Goal: Obtain resource: Download file/media

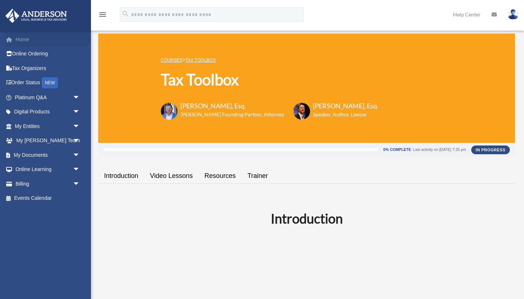
click at [38, 42] on link "Home" at bounding box center [48, 39] width 86 height 15
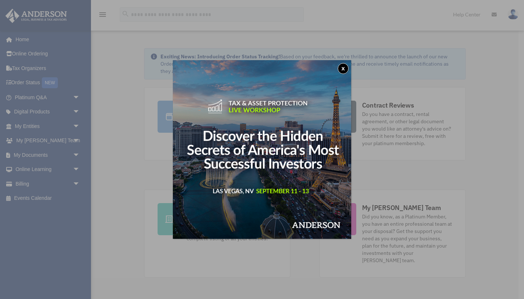
click at [345, 71] on button "x" at bounding box center [343, 68] width 11 height 11
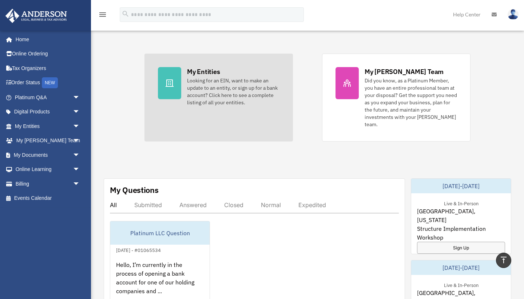
scroll to position [135, 0]
click at [203, 102] on div "Looking for an EIN, want to make an update to an entity, or sign up for a bank …" at bounding box center [233, 91] width 92 height 29
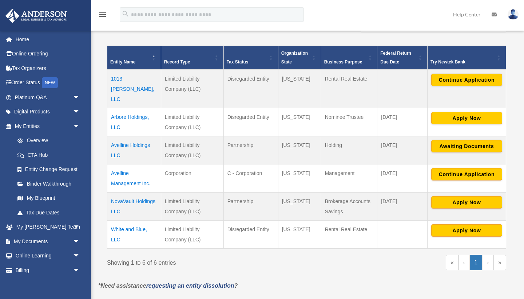
scroll to position [138, 0]
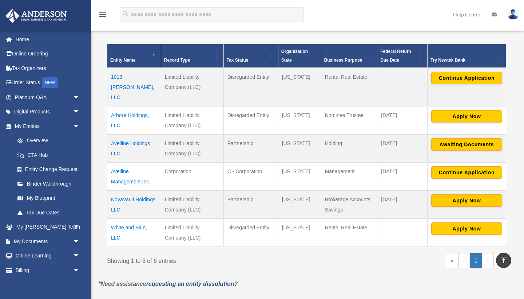
click at [137, 218] on td "White and Blue, LLC" at bounding box center [134, 232] width 54 height 28
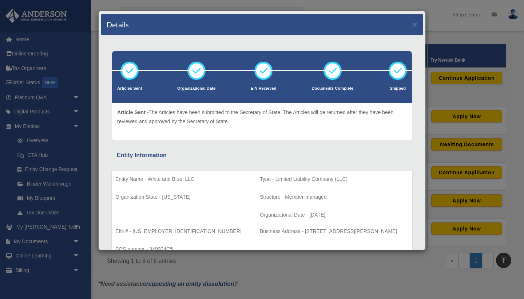
scroll to position [0, 0]
click at [416, 26] on button "×" at bounding box center [415, 24] width 5 height 8
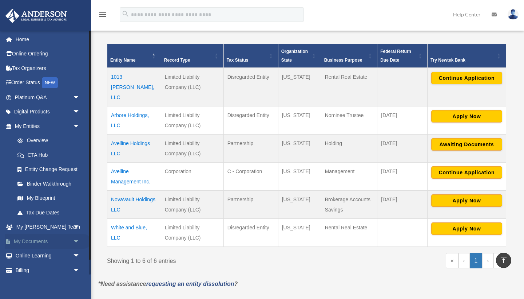
click at [37, 242] on link "My Documents arrow_drop_down" at bounding box center [48, 241] width 86 height 15
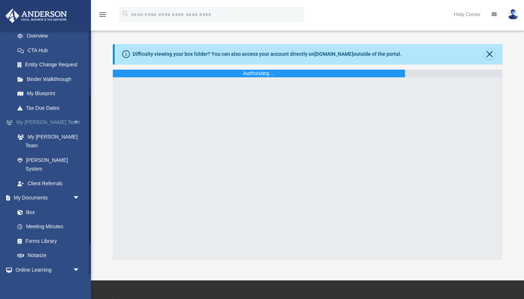
scroll to position [115, 0]
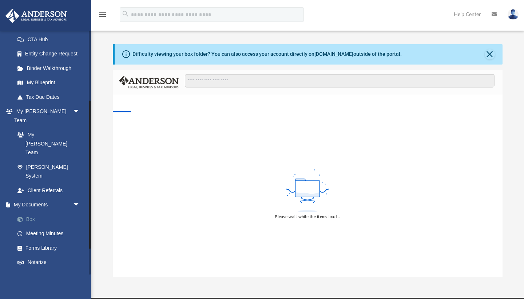
click at [50, 212] on link "Box" at bounding box center [50, 219] width 81 height 15
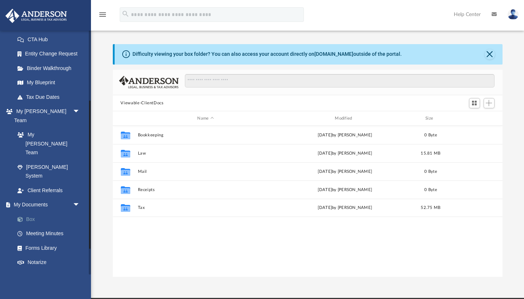
scroll to position [166, 390]
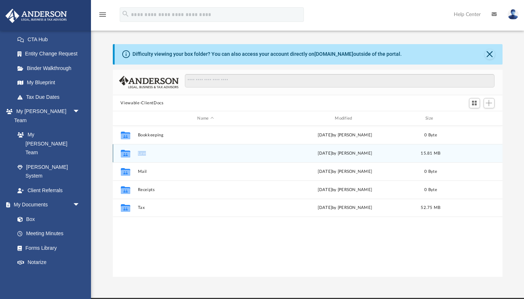
click at [159, 150] on div "Collaborated Folder Law [DATE] by [PERSON_NAME] 15.81 MB" at bounding box center [308, 153] width 390 height 18
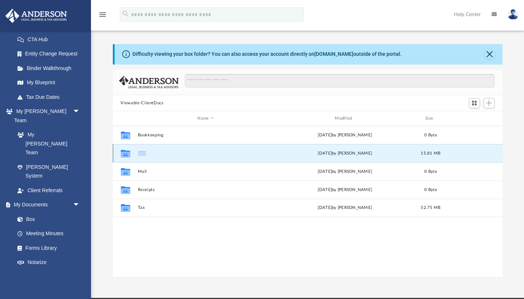
click at [188, 153] on button "Law" at bounding box center [206, 153] width 136 height 5
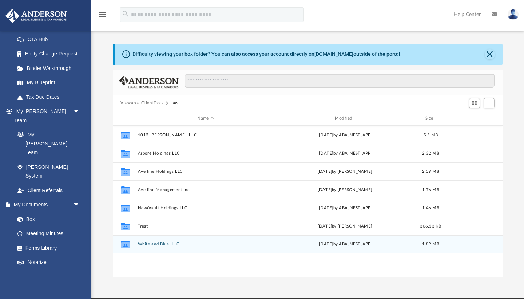
click at [183, 246] on button "White and Blue, LLC" at bounding box center [206, 244] width 136 height 5
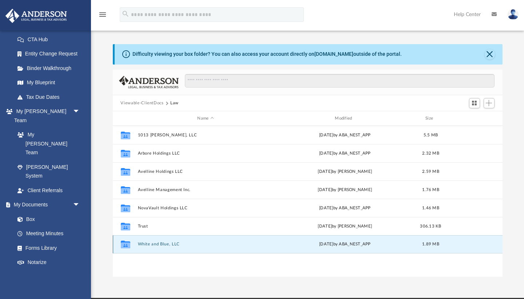
click at [183, 246] on button "White and Blue, LLC" at bounding box center [206, 244] width 136 height 5
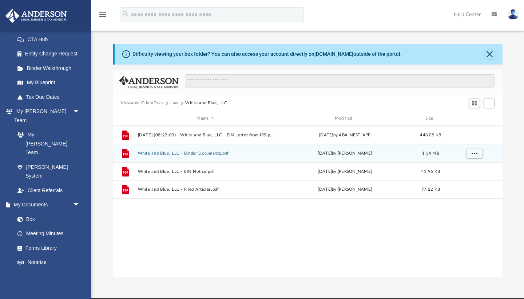
click at [220, 157] on div "File White and Blue, LLC - Binder Documents.pdf Wed Jul 9 2025 by Caleb Nichols…" at bounding box center [308, 153] width 390 height 18
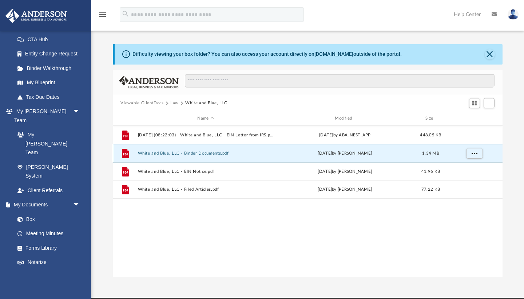
click at [220, 157] on div "File White and Blue, LLC - Binder Documents.pdf Wed Jul 9 2025 by Caleb Nichols…" at bounding box center [308, 153] width 390 height 18
click at [188, 151] on button "White and Blue, LLC - Binder Documents.pdf" at bounding box center [206, 153] width 136 height 5
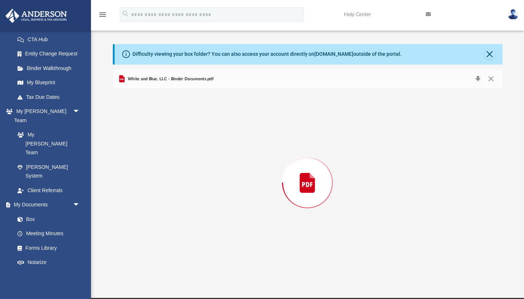
click at [188, 151] on div "Preview" at bounding box center [308, 182] width 390 height 188
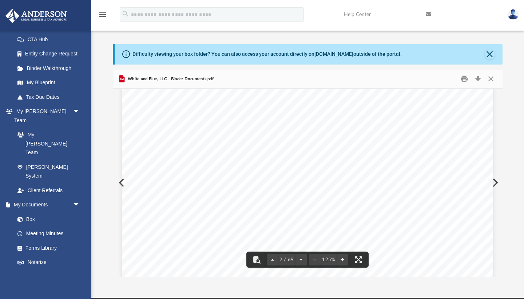
scroll to position [688, 0]
drag, startPoint x: 274, startPoint y: 176, endPoint x: 320, endPoint y: 176, distance: 45.9
click at [320, 176] on div "Overview of White and Blue, LLC Entity Formation Information State of Organizat…" at bounding box center [307, 138] width 371 height 481
click at [303, 175] on span "3121762" at bounding box center [297, 175] width 25 height 7
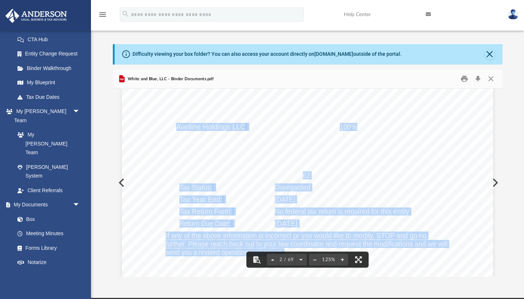
drag, startPoint x: 275, startPoint y: 174, endPoint x: 302, endPoint y: 174, distance: 27.3
click at [302, 174] on div "Overview of White and Blue, LLC Entity Formation Information State of Organizat…" at bounding box center [307, 138] width 371 height 481
click at [302, 174] on span "3121762" at bounding box center [297, 175] width 25 height 7
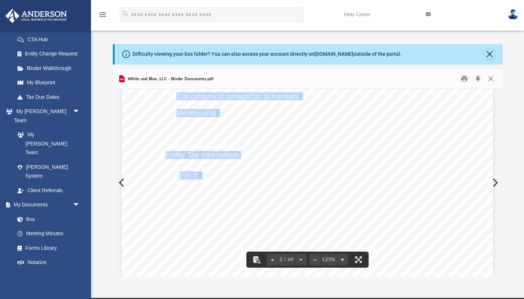
drag, startPoint x: 276, startPoint y: 174, endPoint x: 310, endPoint y: 173, distance: 33.9
click at [310, 173] on div "Overview of White and Blue, LLC Entity Formation Information State of Organizat…" at bounding box center [307, 138] width 371 height 481
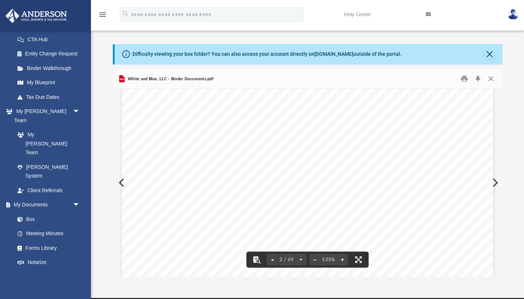
click at [281, 175] on span "39" at bounding box center [278, 175] width 7 height 7
drag, startPoint x: 275, startPoint y: 175, endPoint x: 309, endPoint y: 174, distance: 33.9
click at [281, 123] on span "1441 Kapiolani Blvd., Suite 1115" at bounding box center [309, 126] width 68 height 7
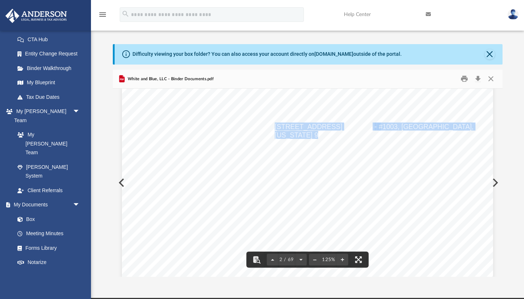
drag, startPoint x: 276, startPoint y: 125, endPoint x: 316, endPoint y: 136, distance: 41.6
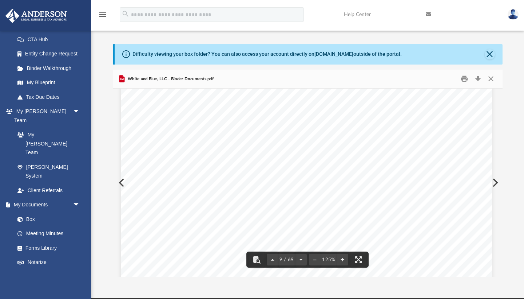
scroll to position [4067, 1]
click at [489, 78] on button "Close" at bounding box center [491, 78] width 13 height 11
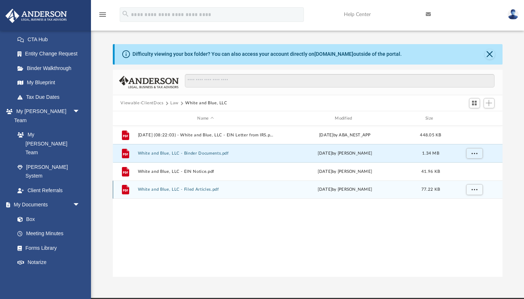
click at [217, 188] on button "White and Blue, LLC - Filed Articles.pdf" at bounding box center [206, 189] width 136 height 5
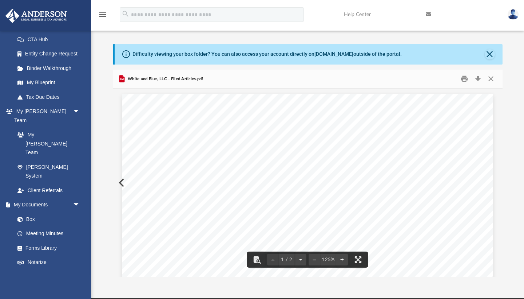
scroll to position [0, 0]
click at [480, 79] on button "Download" at bounding box center [478, 78] width 13 height 11
click at [490, 57] on button "Close" at bounding box center [490, 54] width 10 height 10
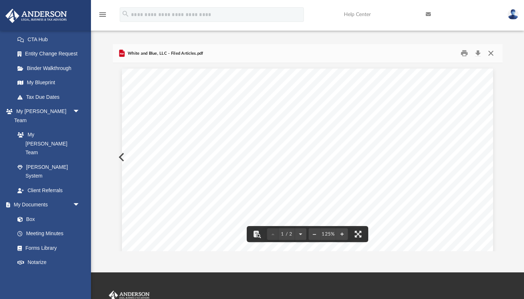
click at [492, 55] on button "Close" at bounding box center [491, 53] width 13 height 11
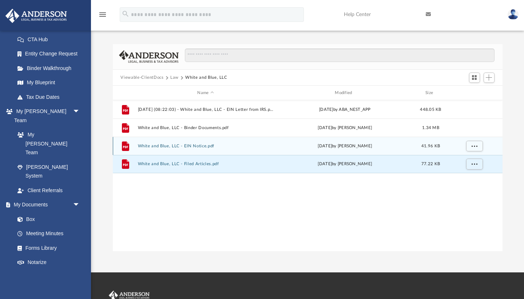
click at [221, 150] on div "File White and Blue, LLC - EIN Notice.pdf Wed Jul 9 2025 by Caleb Nichols 41.96…" at bounding box center [308, 146] width 390 height 18
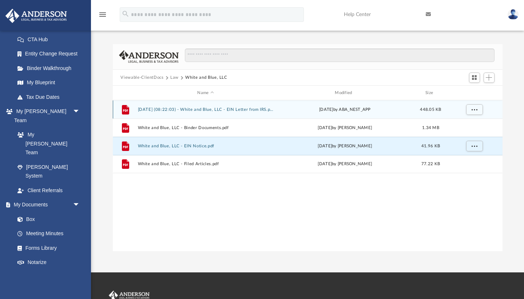
click at [259, 111] on button "2025.07.18 (08:22:03) - White and Blue, LLC - EIN Letter from IRS.pdf" at bounding box center [206, 109] width 136 height 5
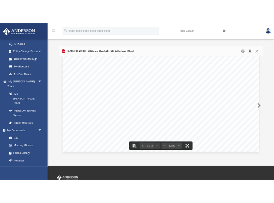
scroll to position [1280, 0]
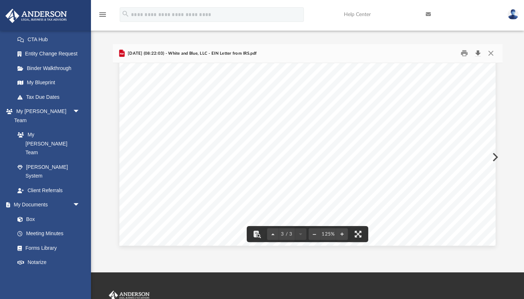
click at [480, 53] on button "Download" at bounding box center [478, 53] width 13 height 11
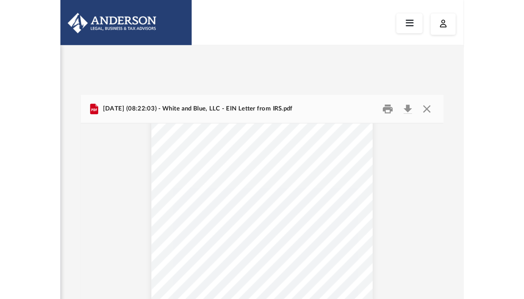
scroll to position [0, 0]
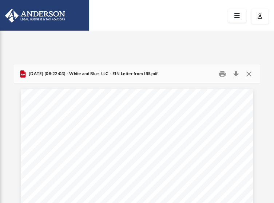
click at [82, 83] on div "2025.07.18 (08:22:03) - White and Blue, LLC - EIN Letter from IRS.pdf" at bounding box center [137, 73] width 247 height 19
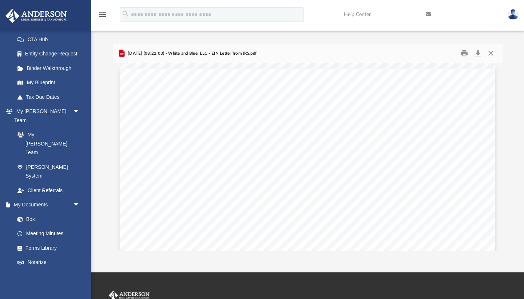
scroll to position [0, 0]
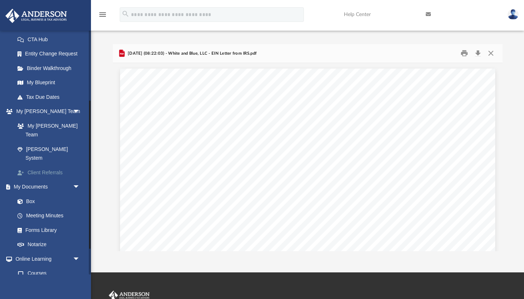
click at [43, 165] on link "Client Referrals" at bounding box center [50, 172] width 81 height 15
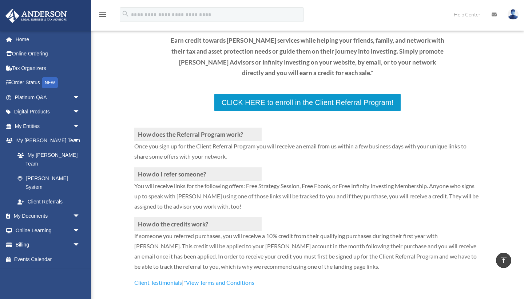
scroll to position [87, 0]
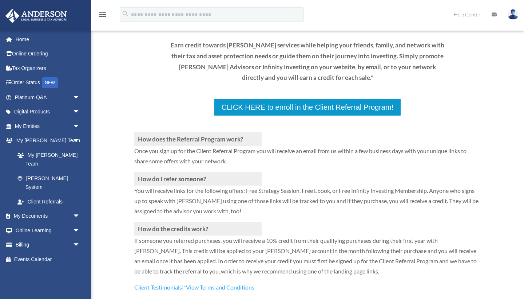
click at [300, 138] on div "How does the Referral Program work? Once you sign up for the Client Referral Pr…" at bounding box center [307, 204] width 347 height 176
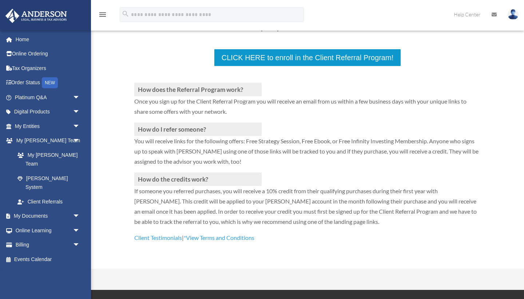
scroll to position [193, 0]
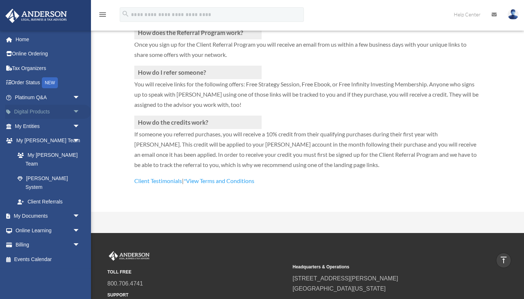
click at [80, 109] on span "arrow_drop_down" at bounding box center [80, 112] width 15 height 15
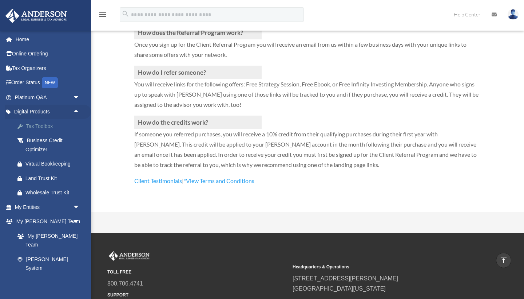
click at [66, 123] on div "Tax Toolbox" at bounding box center [53, 126] width 56 height 9
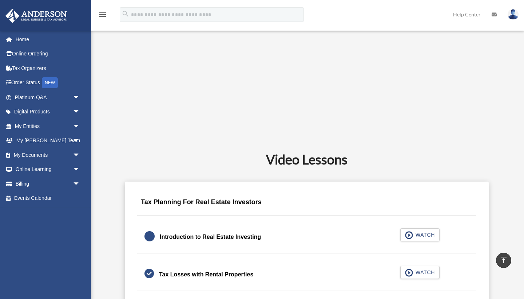
scroll to position [305, 0]
